Goal: Information Seeking & Learning: Understand process/instructions

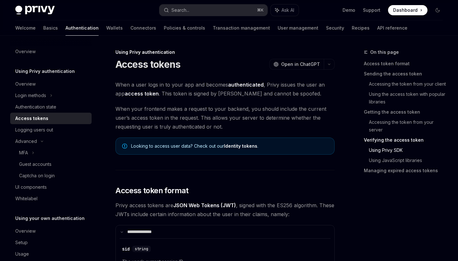
scroll to position [1213, 0]
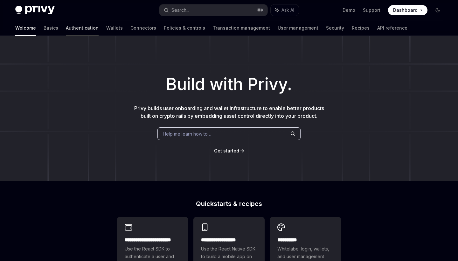
click at [66, 28] on link "Authentication" at bounding box center [82, 27] width 33 height 15
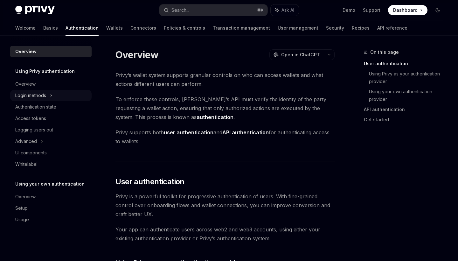
click at [41, 96] on div "Login methods" at bounding box center [30, 96] width 31 height 8
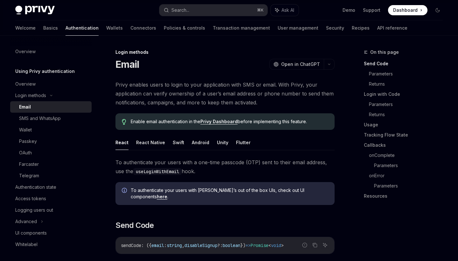
drag, startPoint x: 41, startPoint y: 96, endPoint x: 33, endPoint y: 105, distance: 11.8
click at [33, 105] on div "Email" at bounding box center [53, 107] width 69 height 8
type textarea "*"
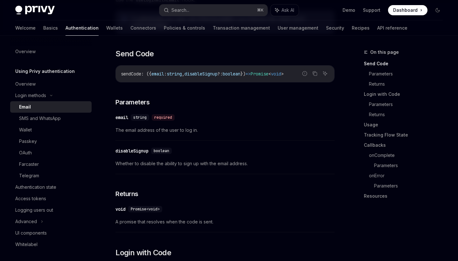
scroll to position [168, 0]
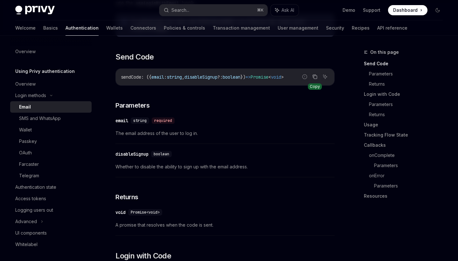
click at [315, 74] on icon "Copy the contents from the code block" at bounding box center [315, 76] width 5 height 5
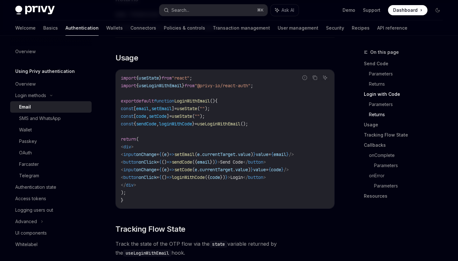
scroll to position [530, 0]
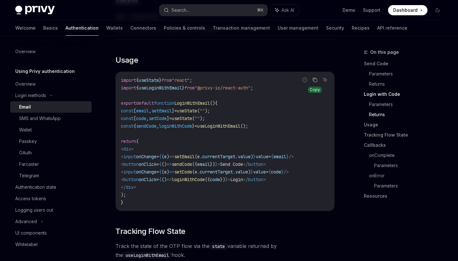
click at [315, 77] on icon "Copy the contents from the code block" at bounding box center [315, 79] width 5 height 5
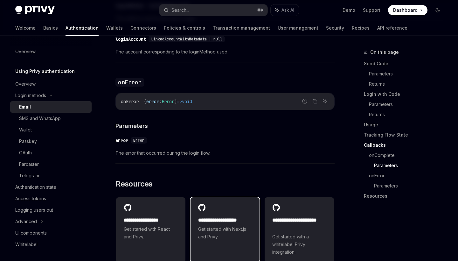
scroll to position [1217, 0]
